Goal: Transaction & Acquisition: Download file/media

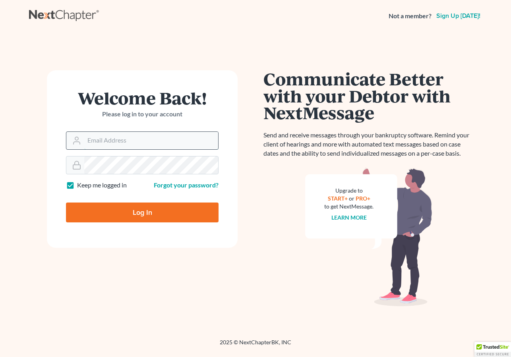
click at [129, 146] on input "Email Address" at bounding box center [151, 140] width 134 height 17
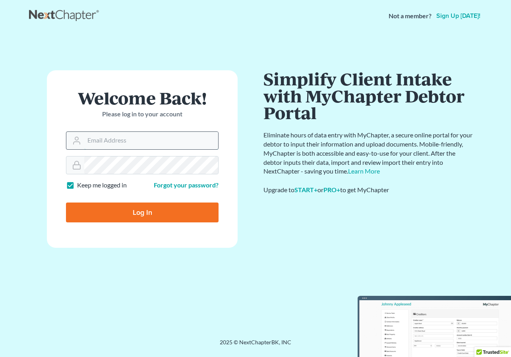
type input "[EMAIL_ADDRESS][DOMAIN_NAME]"
click at [150, 214] on input "Log In" at bounding box center [142, 213] width 153 height 20
type input "Thinking..."
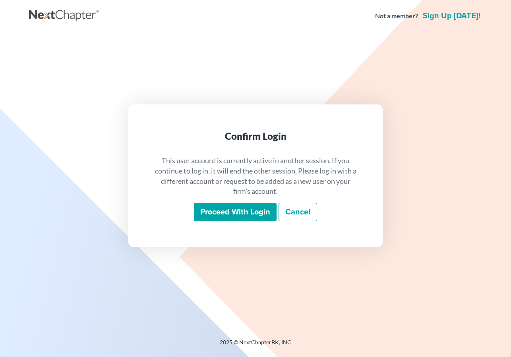
click at [251, 216] on input "Proceed with login" at bounding box center [235, 212] width 83 height 18
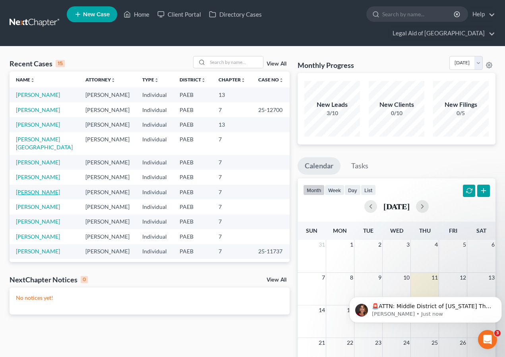
click at [39, 189] on link "Silverio, Jomel" at bounding box center [38, 192] width 44 height 7
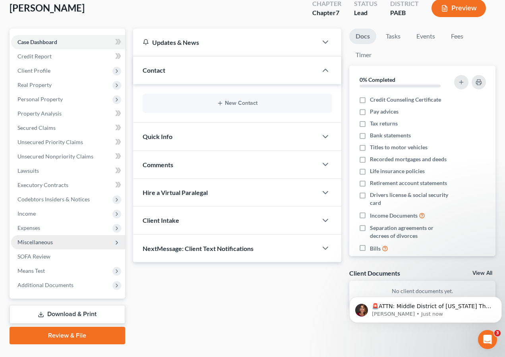
scroll to position [65, 0]
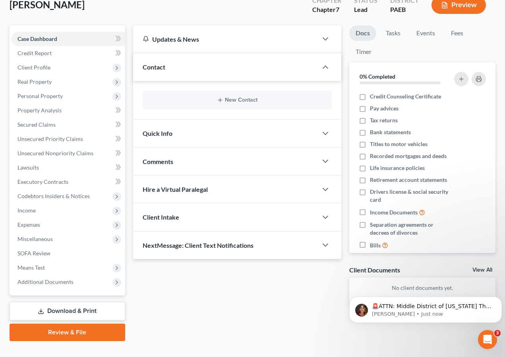
click at [81, 302] on link "Download & Print" at bounding box center [68, 311] width 116 height 19
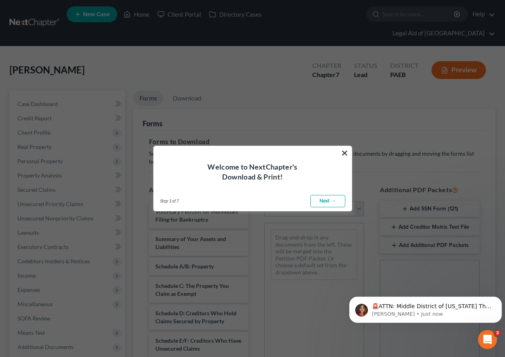
click at [326, 199] on link "Next →" at bounding box center [327, 201] width 35 height 13
select select "0"
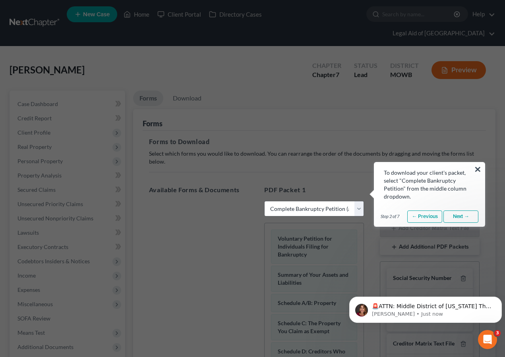
click at [460, 218] on link "Next →" at bounding box center [460, 217] width 35 height 13
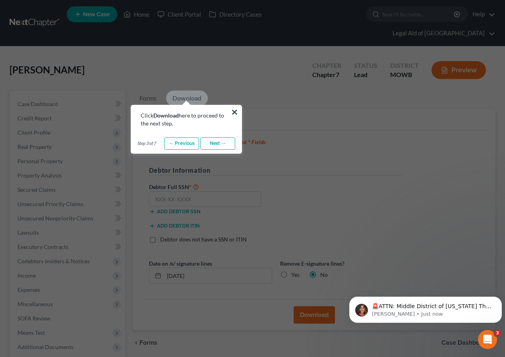
click at [210, 143] on link "Next →" at bounding box center [217, 143] width 35 height 13
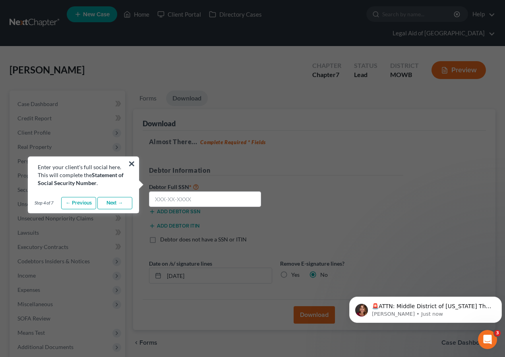
click at [120, 208] on link "Next →" at bounding box center [114, 203] width 35 height 13
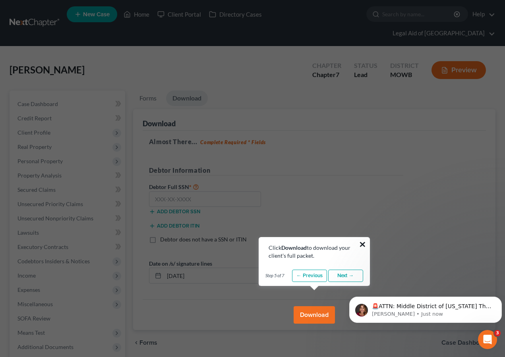
click at [362, 243] on button "×" at bounding box center [363, 244] width 8 height 13
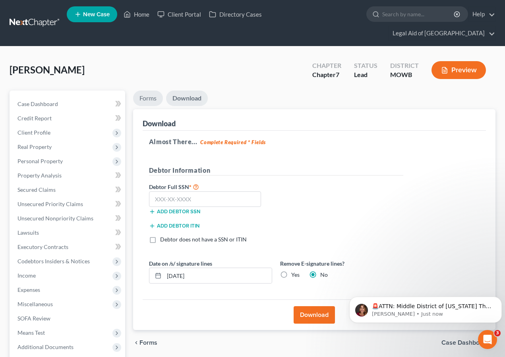
click at [151, 91] on link "Forms" at bounding box center [148, 98] width 30 height 15
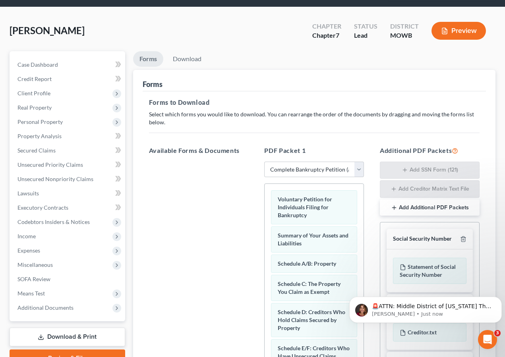
scroll to position [119, 0]
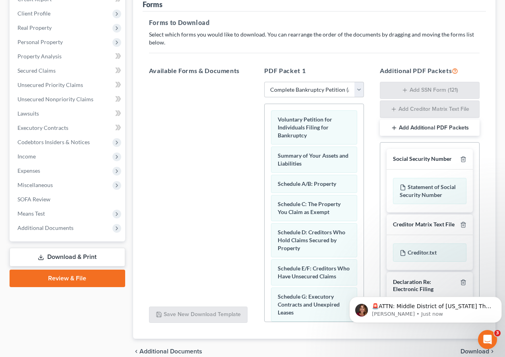
click at [266, 31] on p "Select which forms you would like to download. You can rearrange the order of t…" at bounding box center [314, 39] width 330 height 16
click at [215, 195] on div at bounding box center [199, 191] width 112 height 218
click at [66, 224] on span "Additional Documents" at bounding box center [45, 227] width 56 height 7
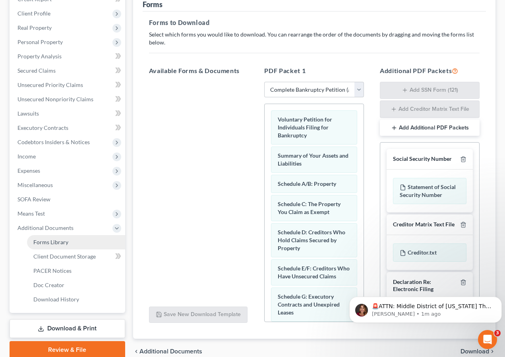
click at [71, 235] on link "Forms Library" at bounding box center [76, 242] width 98 height 14
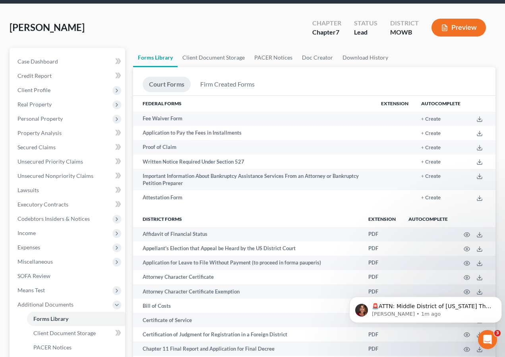
scroll to position [40, 0]
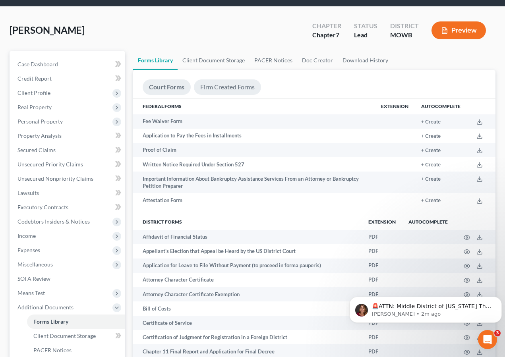
click at [226, 79] on link "Firm Created Forms" at bounding box center [227, 86] width 67 height 15
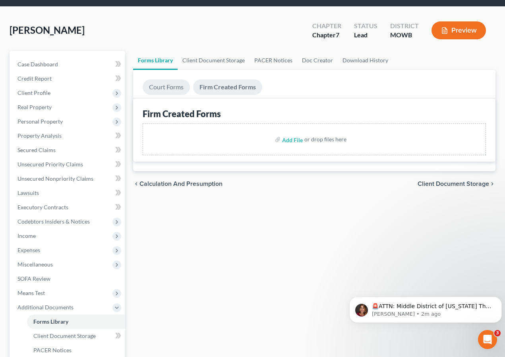
click at [160, 80] on link "Court Forms" at bounding box center [166, 86] width 47 height 15
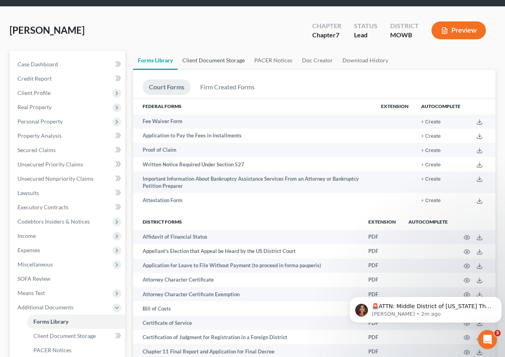
click at [198, 51] on link "Client Document Storage" at bounding box center [214, 60] width 72 height 19
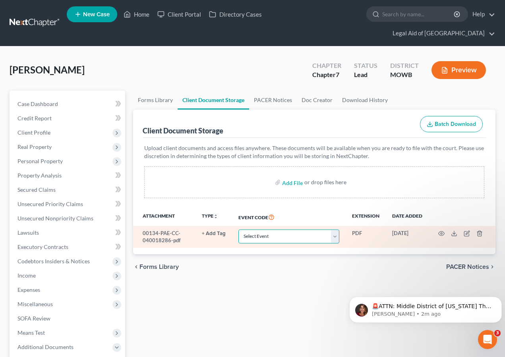
click at [263, 230] on select "Select Event 20 Largest Unsecured Creditors Affidavit re: NO Tax Returns Amende…" at bounding box center [288, 237] width 101 height 14
click at [332, 230] on select "Select Event 20 Largest Unsecured Creditors Affidavit re: NO Tax Returns Amende…" at bounding box center [288, 237] width 101 height 14
select select "5"
click at [238, 230] on select "Select Event 20 Largest Unsecured Creditors Affidavit re: NO Tax Returns Amende…" at bounding box center [288, 237] width 101 height 14
click at [203, 231] on button "+ Add Tag" at bounding box center [214, 233] width 24 height 5
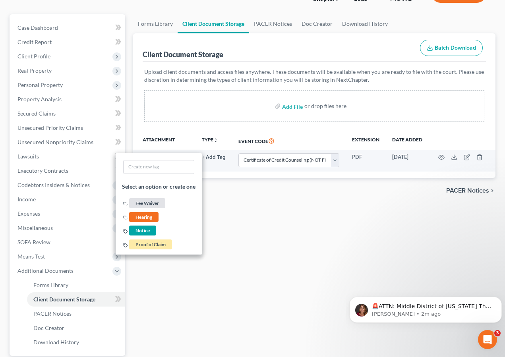
scroll to position [79, 0]
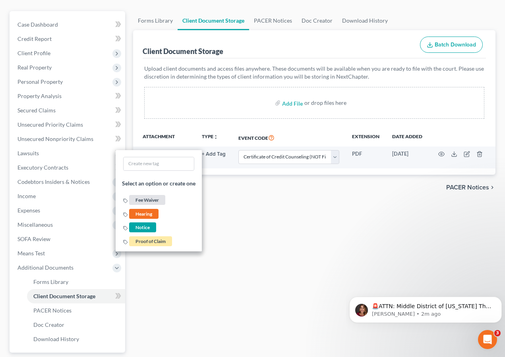
click at [304, 247] on div "Forms Library Client Document Storage PACER Notices Doc Creator Download Histor…" at bounding box center [314, 204] width 370 height 387
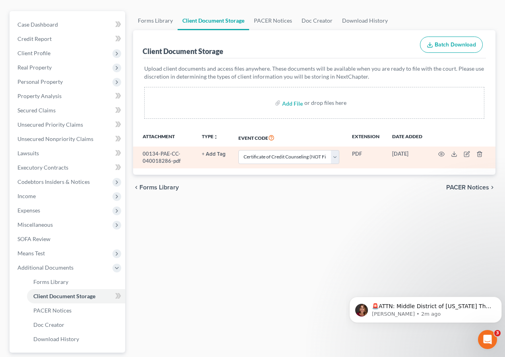
click at [217, 152] on button "+ Add Tag" at bounding box center [214, 154] width 24 height 5
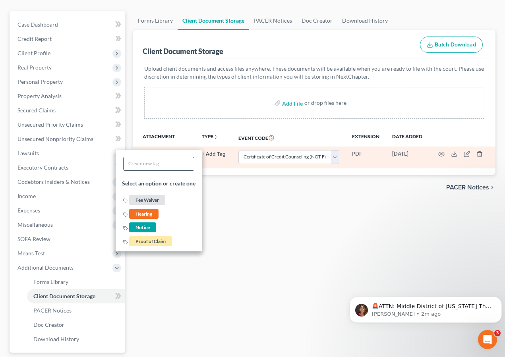
click at [152, 157] on input "text" at bounding box center [159, 163] width 70 height 13
type input "Certificate"
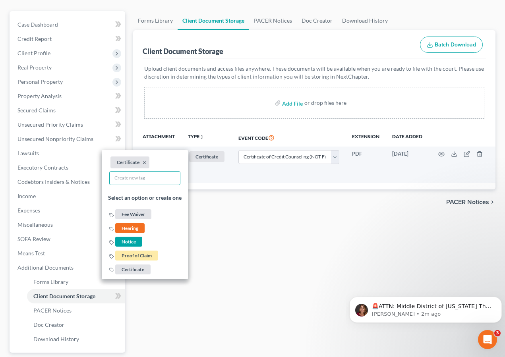
click at [269, 205] on div "Forms Library Client Document Storage PACER Notices Doc Creator Download Histor…" at bounding box center [314, 204] width 370 height 387
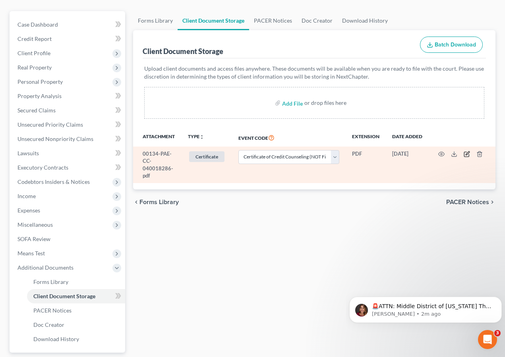
click at [466, 151] on icon "button" at bounding box center [467, 154] width 6 height 6
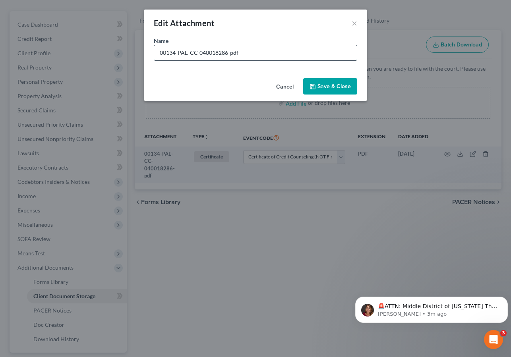
drag, startPoint x: 160, startPoint y: 52, endPoint x: 161, endPoint y: 57, distance: 5.8
click at [160, 52] on input "00134-PAE-CC-040018286-pdf" at bounding box center [255, 52] width 203 height 15
paste input "Credit Counseling certificate from Cricket Debt Counseling"
type input "Credit Counseling certificate from Cricket Debt Counseling 00134-PAE-CC-0400182…"
click at [329, 89] on span "Save & Close" at bounding box center [333, 86] width 33 height 7
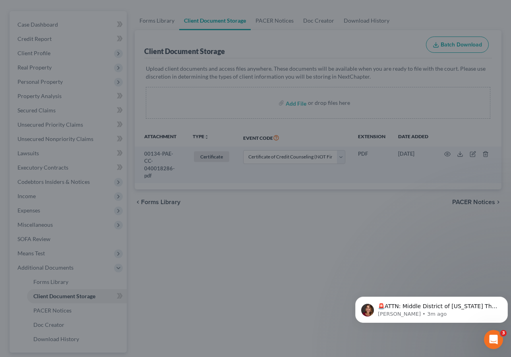
select select "5"
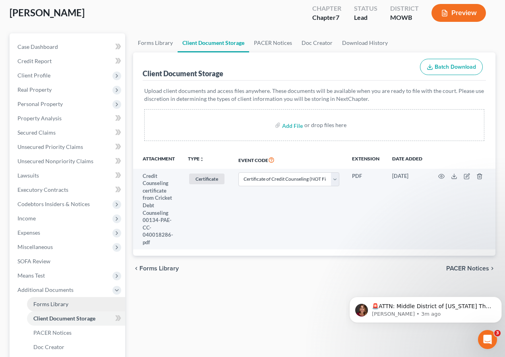
scroll to position [137, 0]
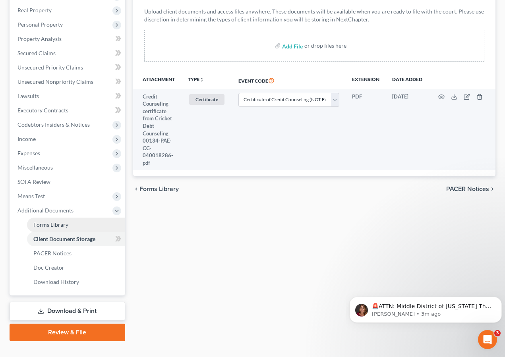
click at [51, 218] on link "Forms Library" at bounding box center [76, 225] width 98 height 14
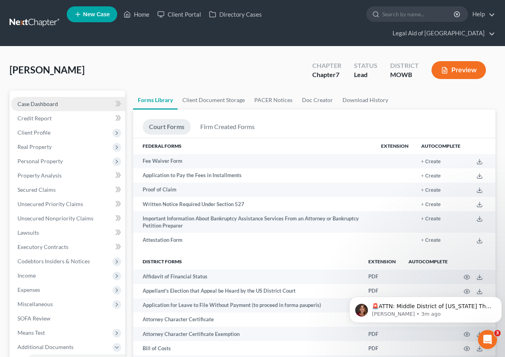
click at [40, 100] on span "Case Dashboard" at bounding box center [37, 103] width 41 height 7
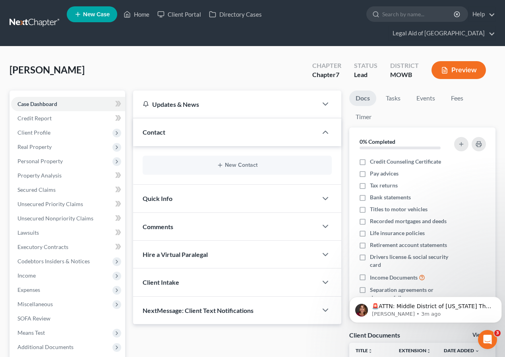
click at [191, 185] on div "Quick Info" at bounding box center [225, 198] width 184 height 27
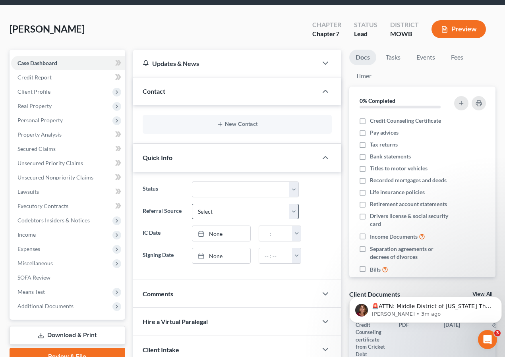
scroll to position [79, 0]
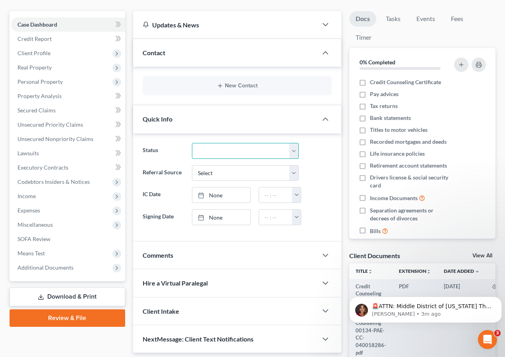
click at [297, 143] on select "Discharged Discharged & Reported Discharge Litigation Dismissal Notice Dismisse…" at bounding box center [245, 151] width 107 height 16
click at [192, 143] on select "Discharged Discharged & Reported Discharge Litigation Dismissal Notice Dismisse…" at bounding box center [245, 151] width 107 height 16
click at [297, 146] on ng-include "Status Discharged Discharged & Reported Discharge Litigation Dismissal Notice D…" at bounding box center [237, 184] width 189 height 82
click at [298, 144] on ng-include "Status Discharged Discharged & Reported Discharge Litigation Dismissal Notice D…" at bounding box center [237, 184] width 189 height 82
click at [299, 143] on div "Discharged Discharged & Reported Discharge Litigation Dismissal Notice Dismisse…" at bounding box center [245, 151] width 115 height 16
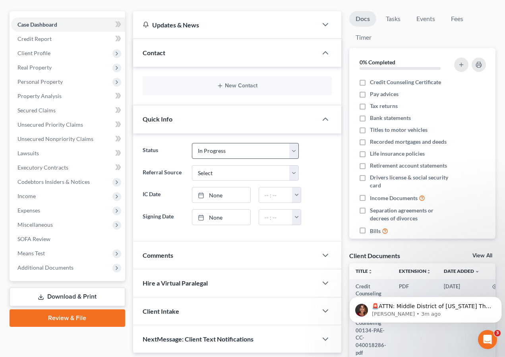
drag, startPoint x: 289, startPoint y: 146, endPoint x: 292, endPoint y: 140, distance: 6.9
click at [289, 145] on ng-include "Status Discharged Discharged & Reported Discharge Litigation Dismissal Notice D…" at bounding box center [237, 184] width 189 height 82
click at [292, 143] on select "Discharged Discharged & Reported Discharge Litigation Dismissal Notice Dismisse…" at bounding box center [245, 151] width 107 height 16
click at [192, 143] on select "Discharged Discharged & Reported Discharge Litigation Dismissal Notice Dismisse…" at bounding box center [245, 151] width 107 height 16
click at [288, 143] on select "Discharged Discharged & Reported Discharge Litigation Dismissal Notice Dismisse…" at bounding box center [245, 151] width 107 height 16
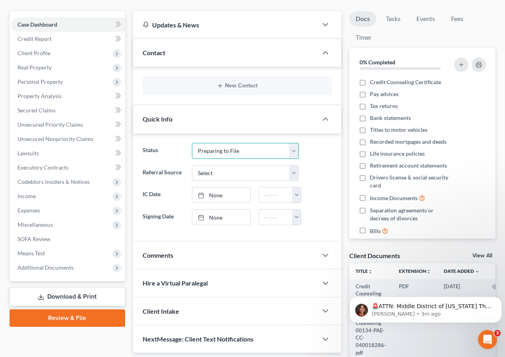
select select "19"
click at [192, 143] on select "Discharged Discharged & Reported Discharge Litigation Dismissal Notice Dismisse…" at bounding box center [245, 151] width 107 height 16
click at [293, 165] on select "Select Word Of Mouth Previous Clients Direct Mail Website Google Search Modern …" at bounding box center [245, 173] width 107 height 16
click at [276, 274] on div "Hire a Virtual Paralegal" at bounding box center [225, 282] width 184 height 27
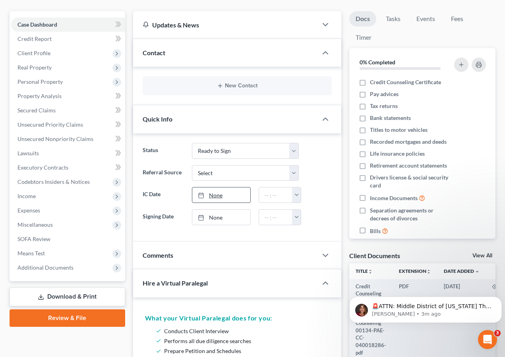
click at [233, 187] on link "None" at bounding box center [221, 194] width 58 height 15
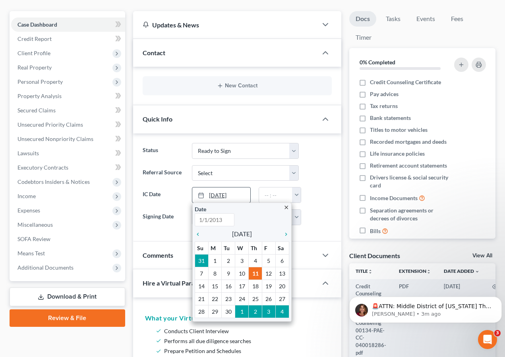
type input "9/11/2025"
click at [146, 187] on label "IC Date" at bounding box center [163, 195] width 49 height 16
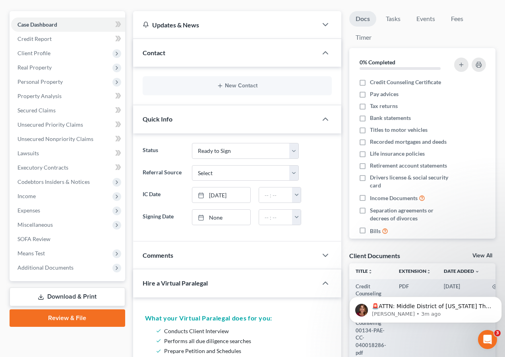
click at [162, 187] on label "IC Date" at bounding box center [163, 195] width 49 height 16
click at [170, 187] on label "IC Date" at bounding box center [163, 195] width 49 height 16
drag, startPoint x: 139, startPoint y: 179, endPoint x: 166, endPoint y: 181, distance: 27.1
click at [166, 187] on label "IC Date" at bounding box center [163, 195] width 49 height 16
copy label "IC Date"
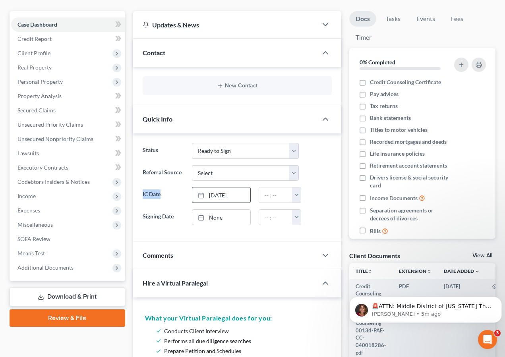
click at [232, 187] on link "9/11/2025" at bounding box center [221, 194] width 58 height 15
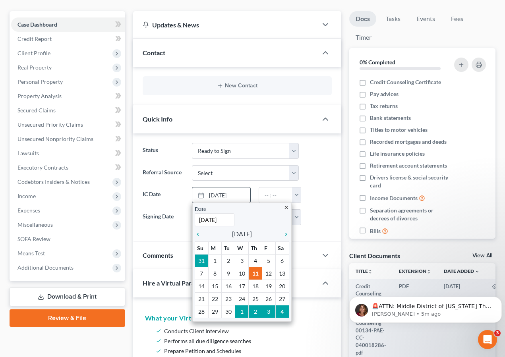
click at [289, 205] on icon "close" at bounding box center [286, 208] width 6 height 6
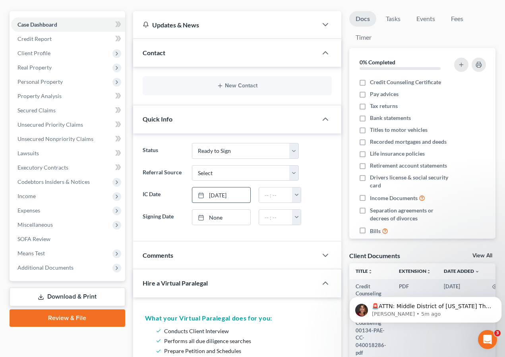
click at [243, 189] on div "9/11/2025 close Date 9/11/2025 Time 12:00 AM chevron_left September 2025 chevro…" at bounding box center [221, 195] width 59 height 16
click at [246, 187] on link "9/11/2025" at bounding box center [221, 194] width 58 height 15
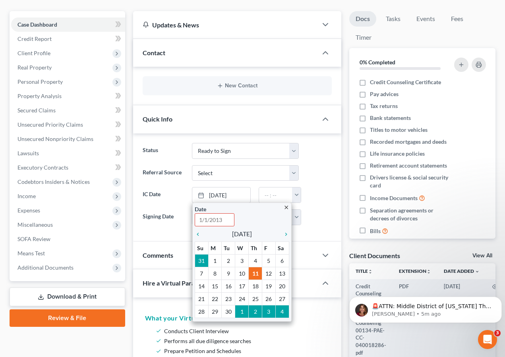
click at [149, 217] on div "Status Discharged Discharged & Reported Discharge Litigation Dismissal Notice D…" at bounding box center [237, 187] width 208 height 108
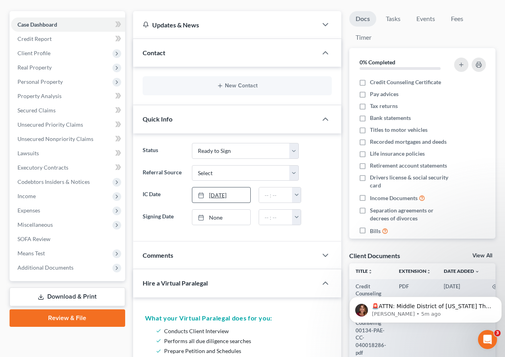
click at [239, 187] on link "9/11/2025" at bounding box center [221, 194] width 58 height 15
click at [247, 187] on link "9/11/2025" at bounding box center [221, 194] width 58 height 15
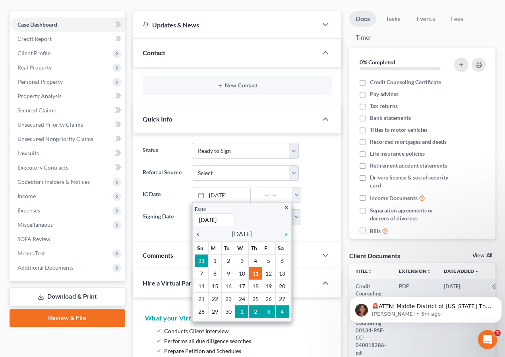
click at [199, 231] on icon "chevron_left" at bounding box center [200, 234] width 10 height 6
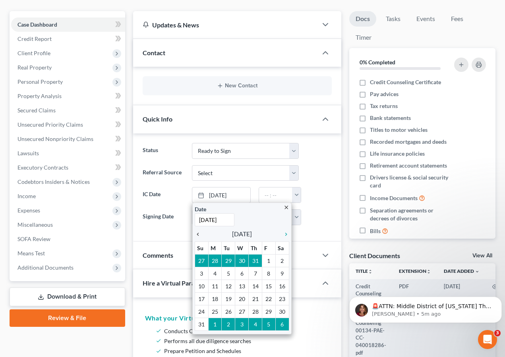
click at [198, 231] on icon "chevron_left" at bounding box center [200, 234] width 10 height 6
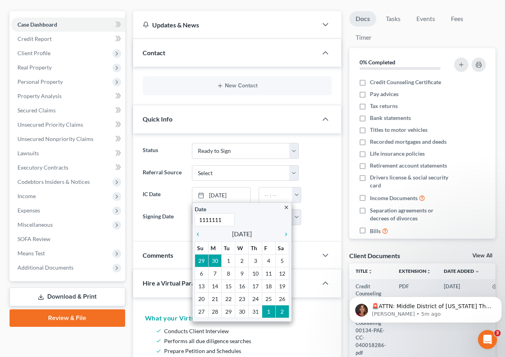
type input "11111111"
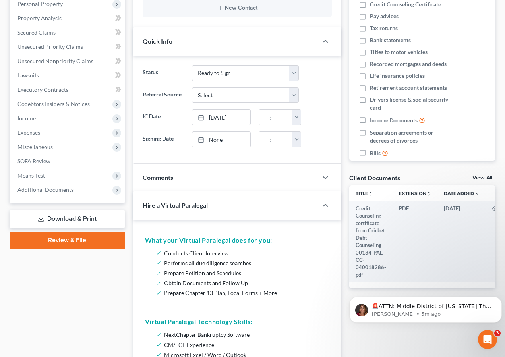
scroll to position [0, 0]
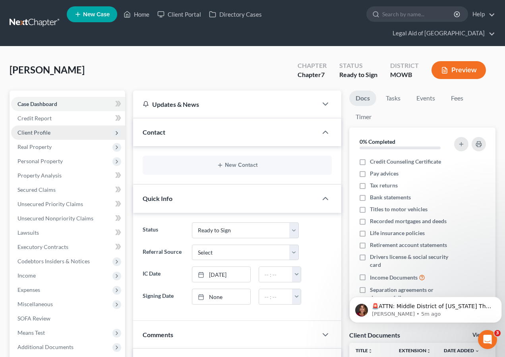
click at [48, 129] on span "Client Profile" at bounding box center [33, 132] width 33 height 7
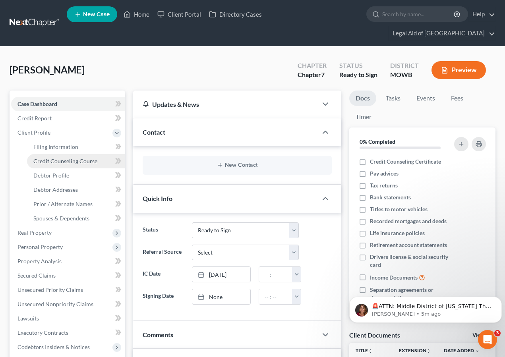
click at [87, 158] on span "Credit Counseling Course" at bounding box center [65, 161] width 64 height 7
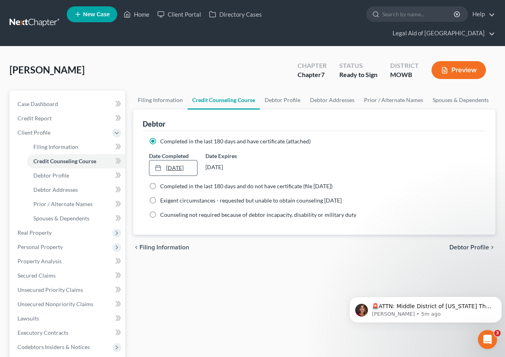
click at [167, 160] on link "2/14/2024" at bounding box center [173, 167] width 48 height 15
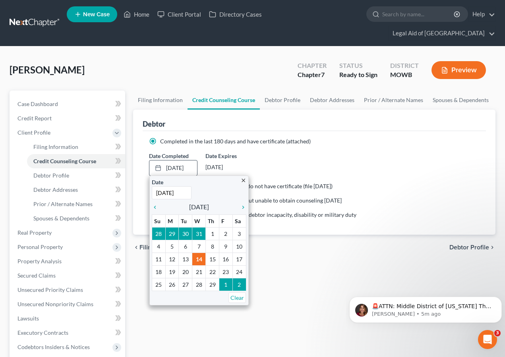
click at [202, 202] on span "February 2024" at bounding box center [199, 207] width 20 height 10
click at [240, 204] on icon "chevron_right" at bounding box center [241, 207] width 10 height 6
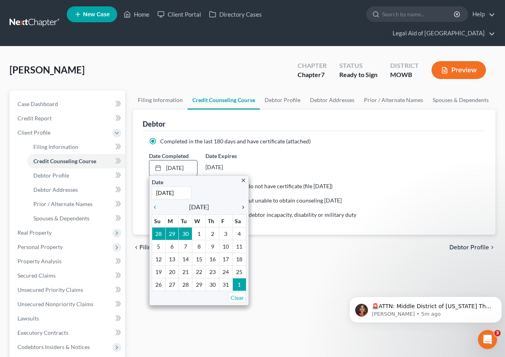
click at [240, 204] on icon "chevron_right" at bounding box center [241, 207] width 10 height 6
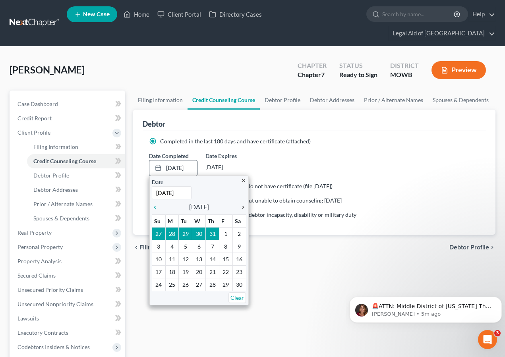
click at [240, 204] on icon "chevron_right" at bounding box center [241, 207] width 10 height 6
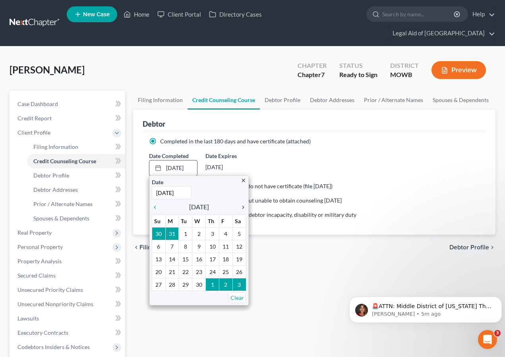
click at [240, 204] on icon "chevron_right" at bounding box center [241, 207] width 10 height 6
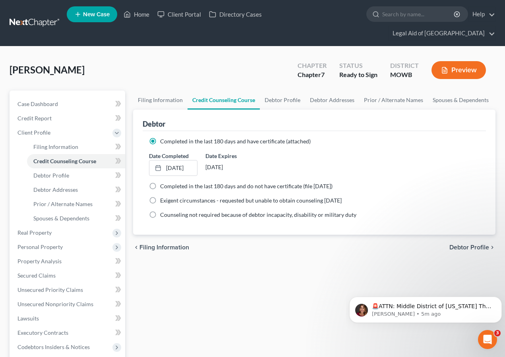
click at [233, 235] on div "chevron_left Filing Information Debtor Profile chevron_right" at bounding box center [314, 247] width 362 height 25
click at [333, 255] on div "Filing Information Credit Counseling Course Debtor Profile Debtor Addresses Pri…" at bounding box center [314, 292] width 370 height 402
click at [478, 244] on span "Debtor Profile" at bounding box center [469, 247] width 40 height 6
select select "0"
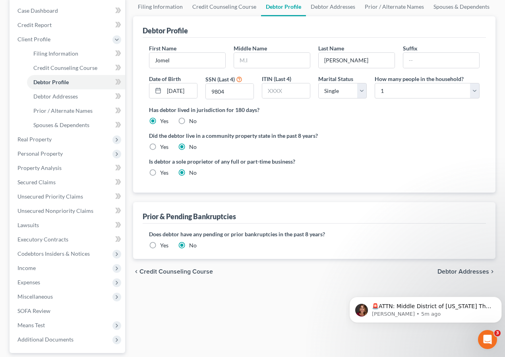
scroll to position [151, 0]
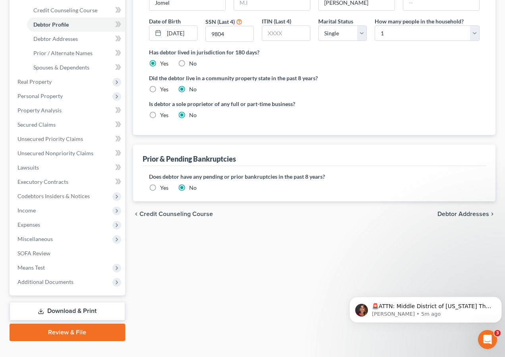
click at [70, 302] on link "Download & Print" at bounding box center [68, 311] width 116 height 19
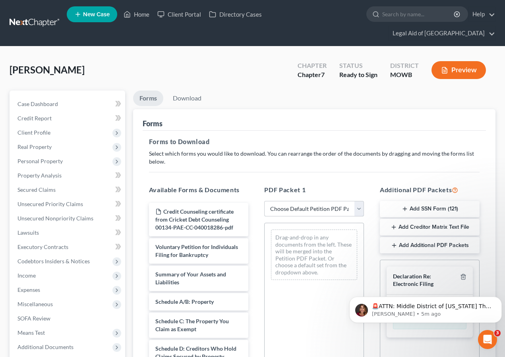
click at [357, 201] on select "Choose Default Petition PDF Packet Complete Bankruptcy Petition (all forms and …" at bounding box center [314, 209] width 100 height 16
select select "0"
click at [264, 201] on select "Choose Default Petition PDF Packet Complete Bankruptcy Petition (all forms and …" at bounding box center [314, 209] width 100 height 16
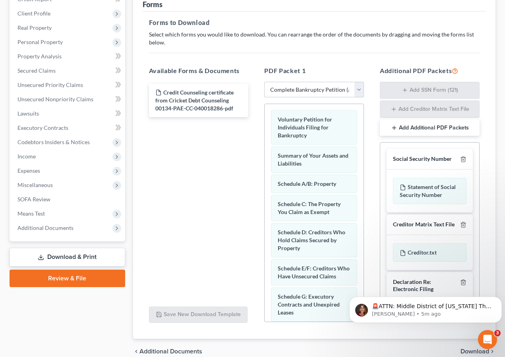
scroll to position [142, 0]
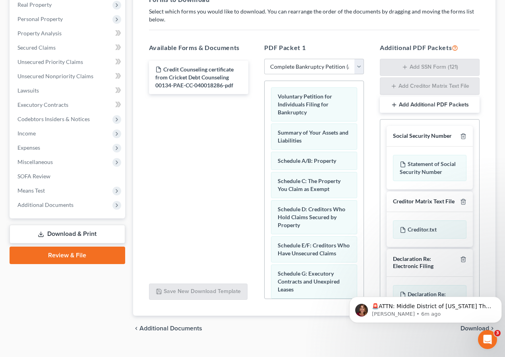
click at [485, 192] on div "Additional PDF Packets Add SSN Form (121) Add Creditor Matrix Text File Add Add…" at bounding box center [430, 172] width 116 height 270
click at [485, 263] on div "Additional PDF Packets Add SSN Form (121) Add Creditor Matrix Text File Add Add…" at bounding box center [430, 172] width 116 height 270
click at [424, 334] on html "🚨ATTN: Middle District of Florida The court has added a new Credit Counseling F…" at bounding box center [425, 308] width 159 height 56
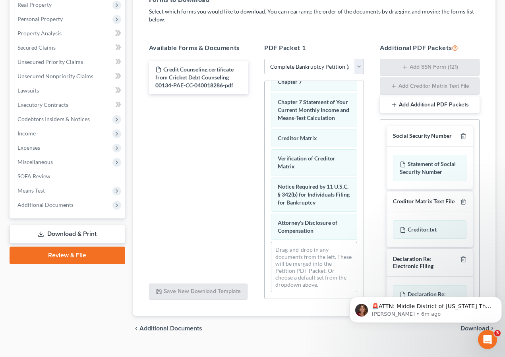
scroll to position [417, 0]
drag, startPoint x: 359, startPoint y: 265, endPoint x: 40, endPoint y: 19, distance: 402.9
click at [498, 300] on icon "Dismiss notification" at bounding box center [499, 299] width 4 height 4
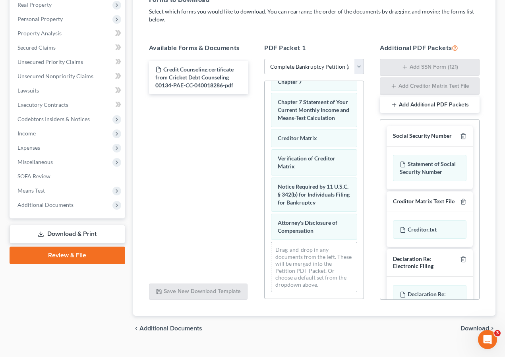
click at [473, 325] on span "Download" at bounding box center [474, 328] width 29 height 6
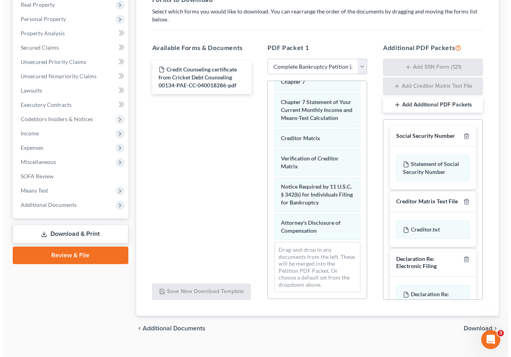
scroll to position [65, 0]
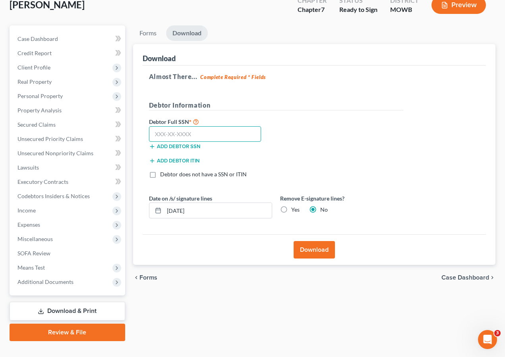
click at [195, 126] on input "text" at bounding box center [205, 134] width 112 height 16
click at [211, 126] on input "text" at bounding box center [205, 134] width 112 height 16
paste input "128-74-9804"
type input "128-74-9804"
click at [315, 241] on button "Download" at bounding box center [314, 249] width 41 height 17
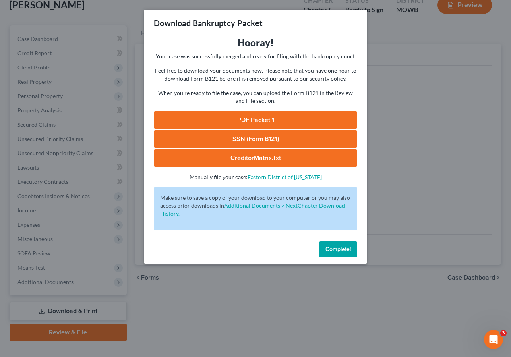
click at [268, 117] on link "PDF Packet 1" at bounding box center [255, 119] width 203 height 17
click at [262, 124] on link "PDF Packet 1" at bounding box center [255, 119] width 203 height 17
click at [278, 136] on link "SSN (Form B121)" at bounding box center [255, 138] width 203 height 17
click at [236, 155] on link "CreditorMatrix.txt" at bounding box center [255, 157] width 203 height 17
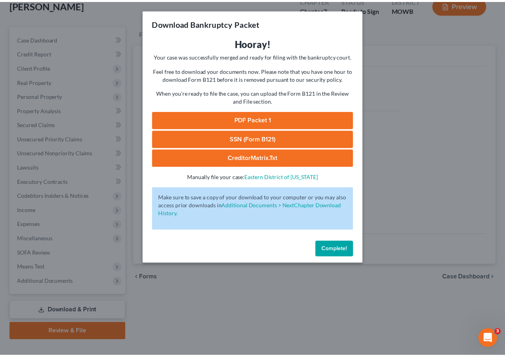
scroll to position [35, 0]
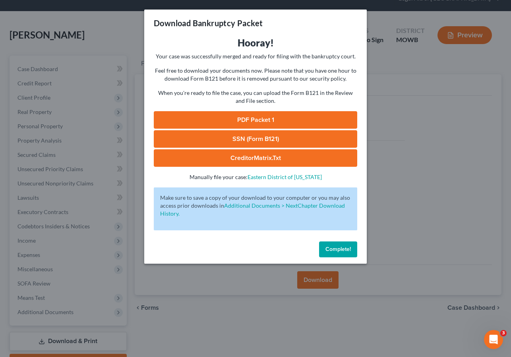
drag, startPoint x: 380, startPoint y: 115, endPoint x: 375, endPoint y: 115, distance: 5.2
click at [380, 115] on div "Download Bankruptcy Packet Hooray! Your case was successfully merged and ready …" at bounding box center [255, 178] width 511 height 357
